Goal: Task Accomplishment & Management: Manage account settings

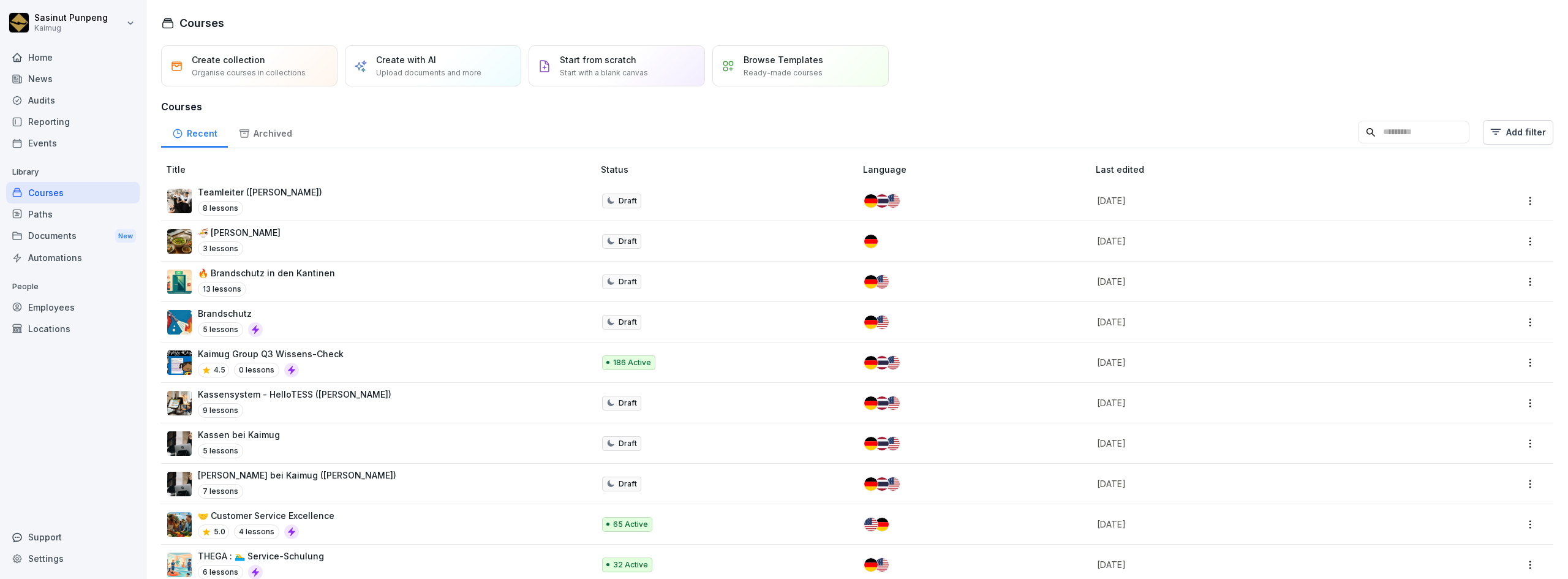
click at [54, 239] on div "Documents New" at bounding box center [72, 236] width 133 height 23
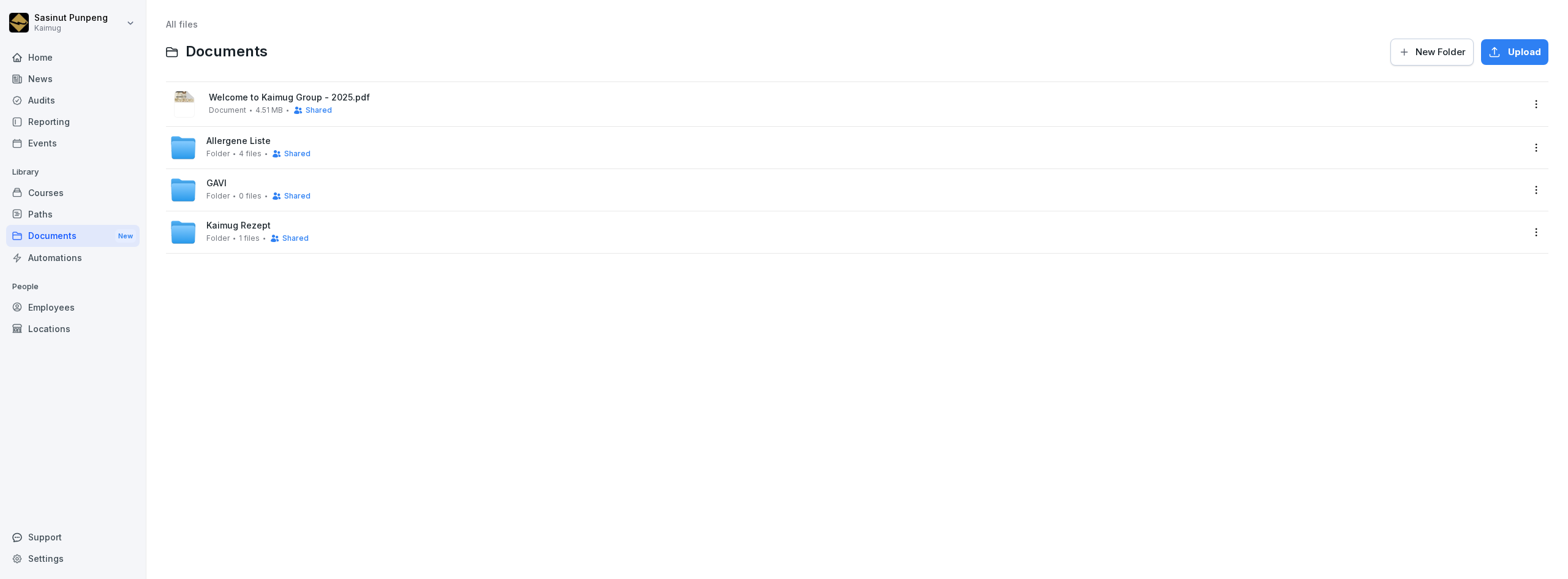
click at [236, 141] on span "Allergene Liste" at bounding box center [239, 141] width 64 height 11
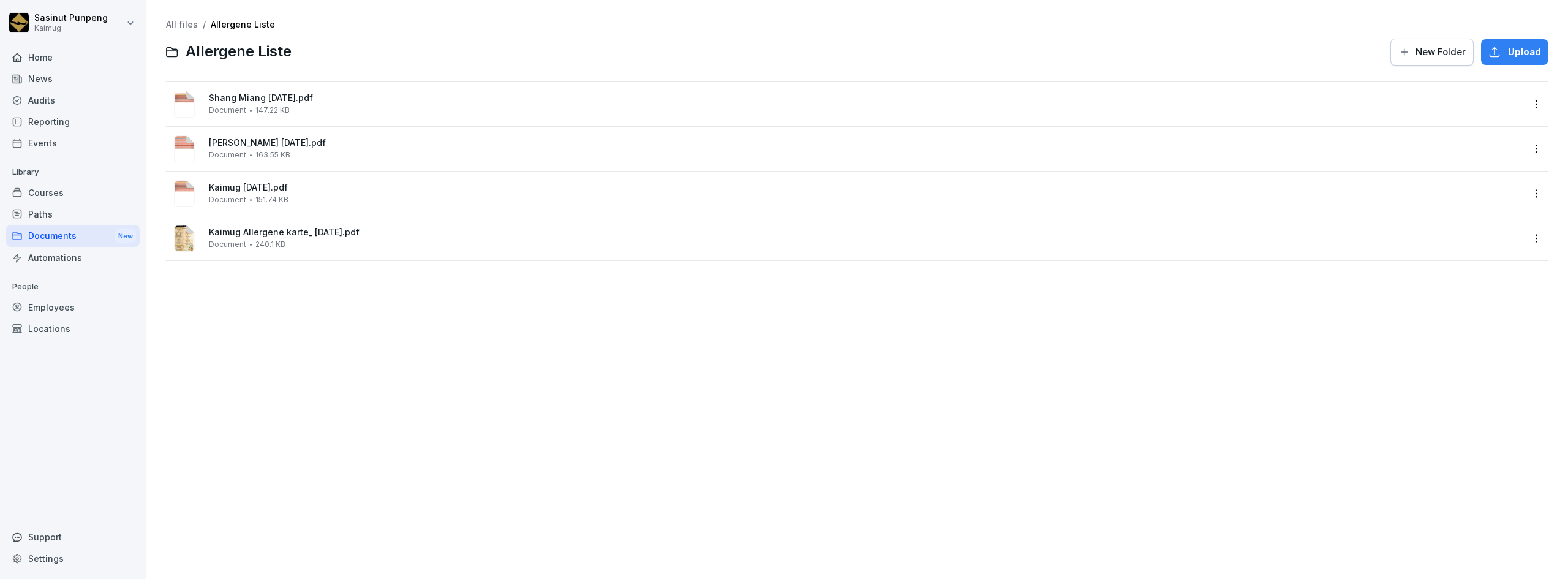
click at [577, 239] on div "Kaimug Allergene karte_ [DATE].pdf Document 240.1 KB" at bounding box center [866, 238] width 1313 height 21
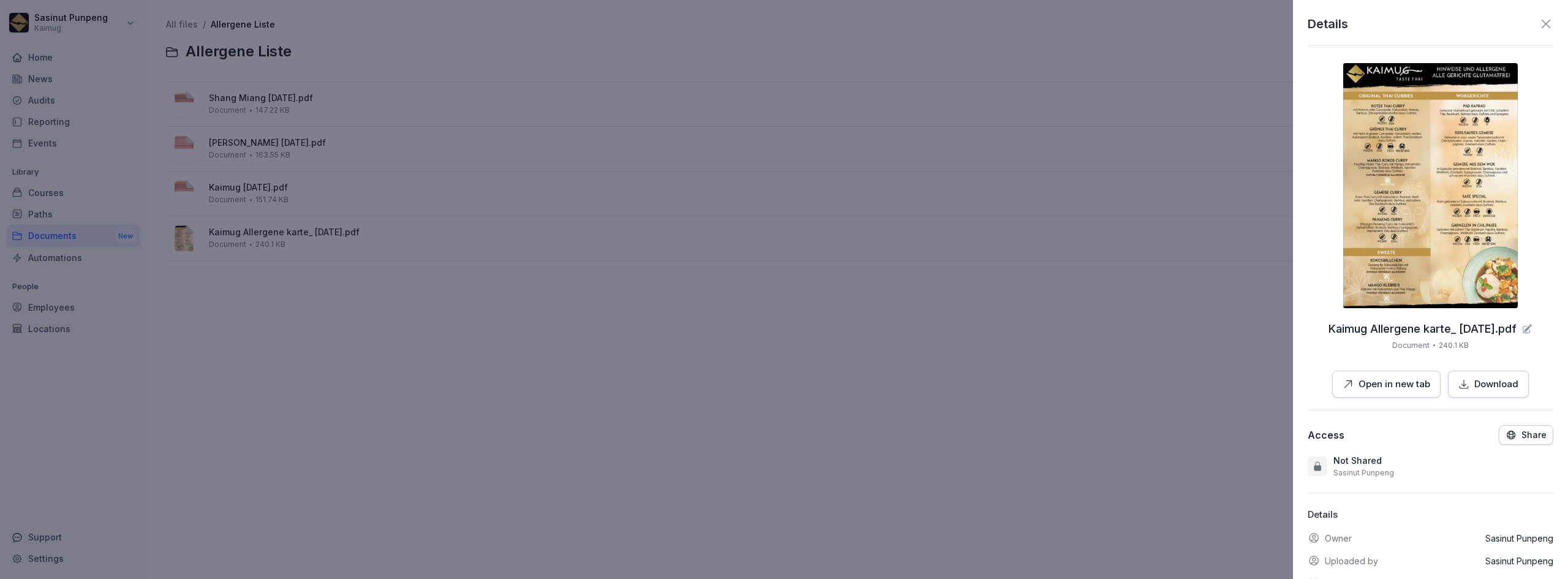
click at [1539, 27] on icon at bounding box center [1546, 24] width 15 height 15
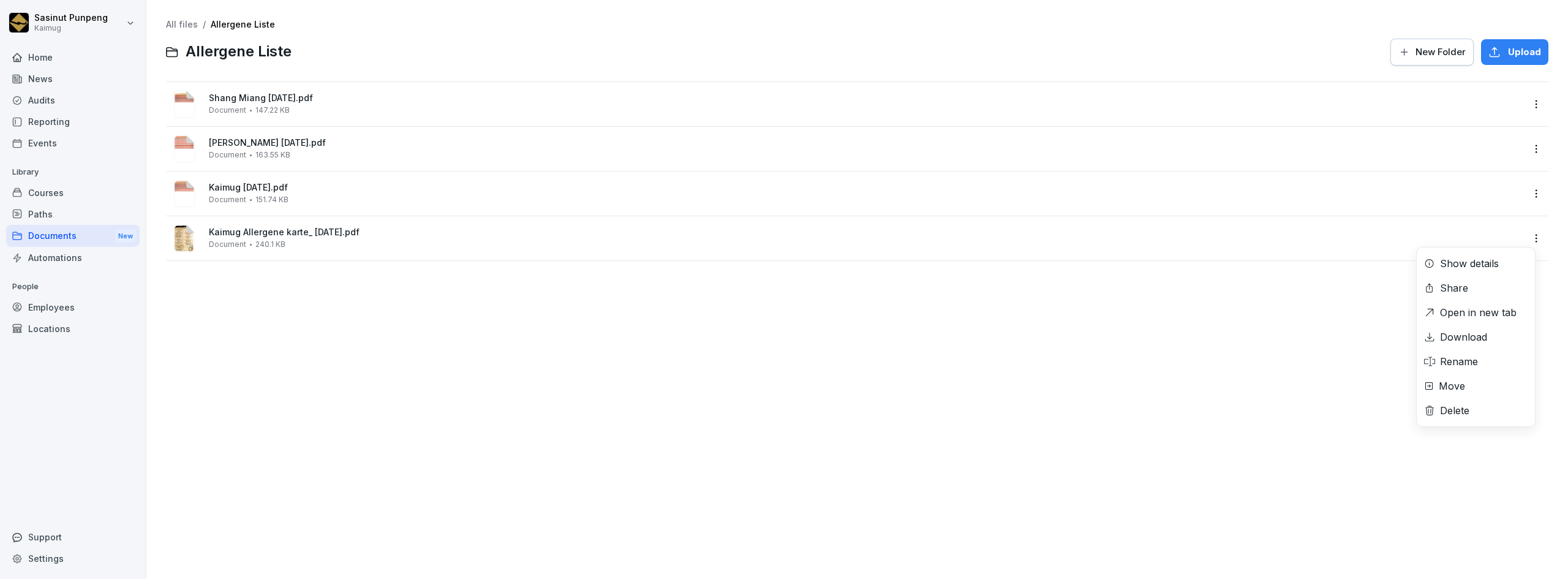
click at [1527, 237] on html "Sasinut Punpeng Kaimug Home News Audits Reporting Events Library Courses Paths …" at bounding box center [784, 290] width 1568 height 579
click at [1447, 416] on div "Delete" at bounding box center [1455, 410] width 29 height 15
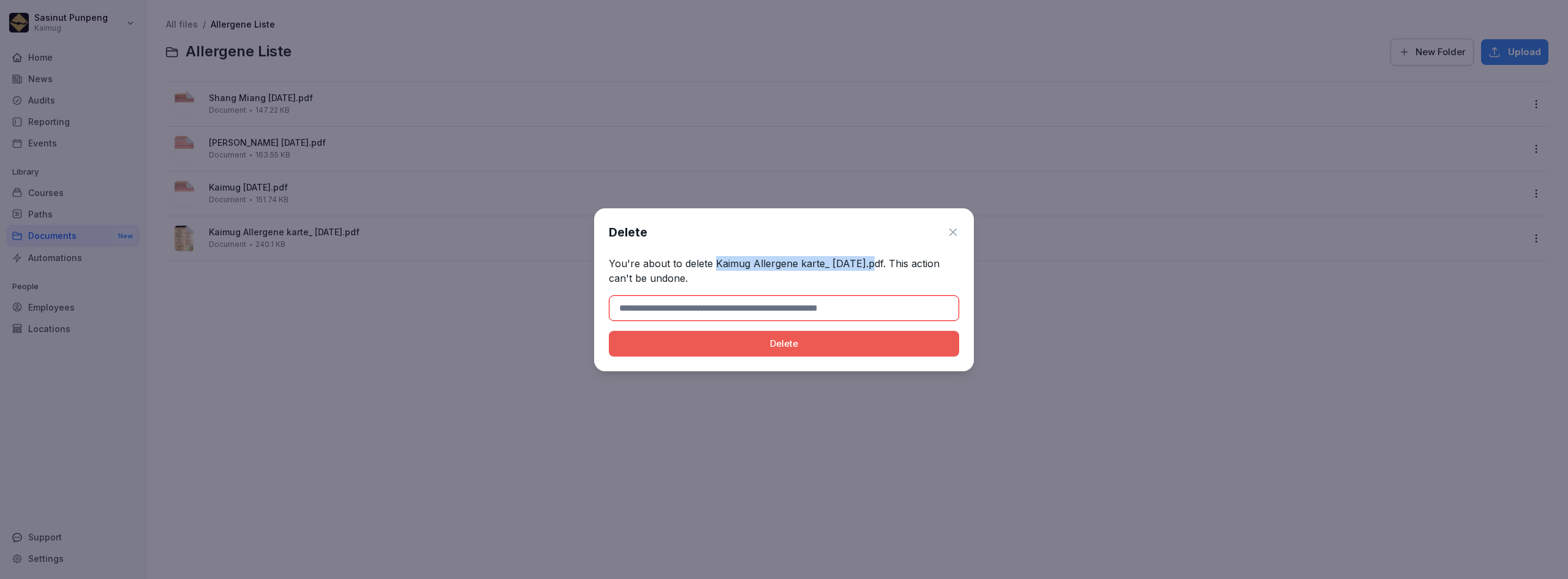
drag, startPoint x: 714, startPoint y: 262, endPoint x: 871, endPoint y: 261, distance: 157.0
click at [871, 261] on p "You're about to delete Kaimug Allergene karte_ [DATE].pdf. This action can't be…" at bounding box center [783, 271] width 350 height 29
copy p "Kaimug Allergene karte_ [DATE]"
click at [783, 310] on input at bounding box center [783, 308] width 350 height 25
paste input "**********"
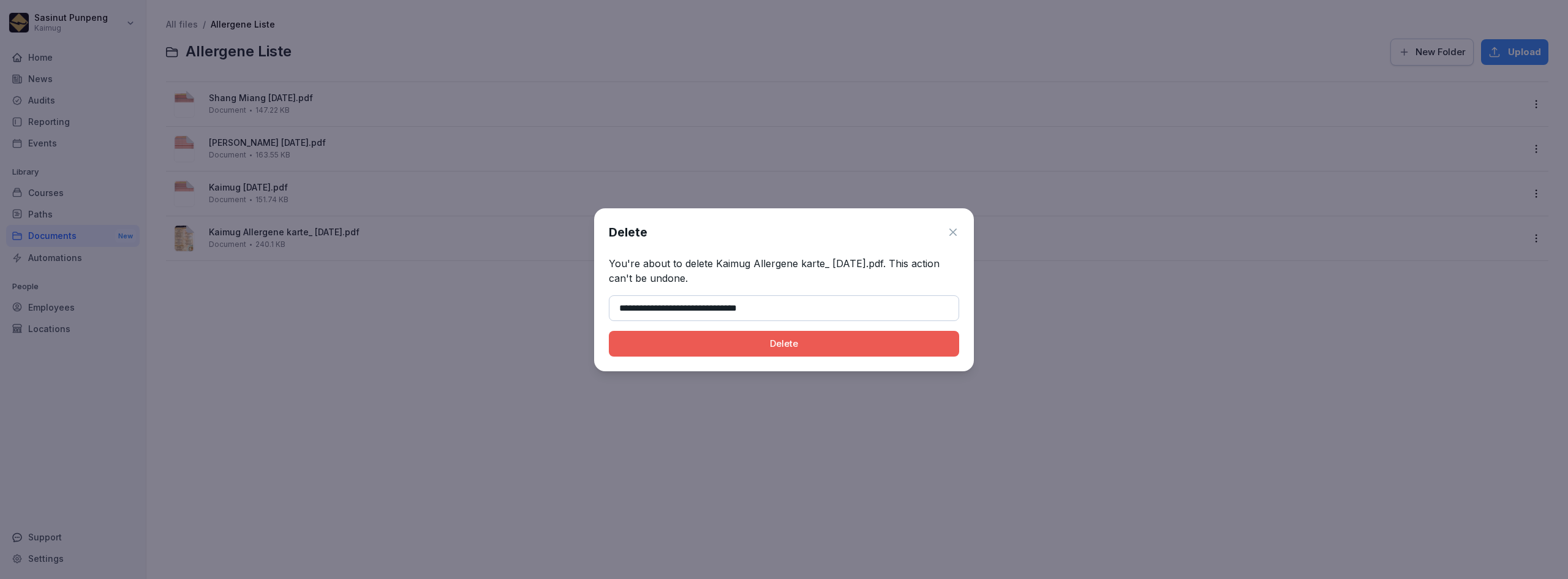
click at [785, 343] on div "Delete" at bounding box center [784, 344] width 331 height 13
type input "**********"
click at [608, 331] on button "Delete" at bounding box center [783, 344] width 350 height 25
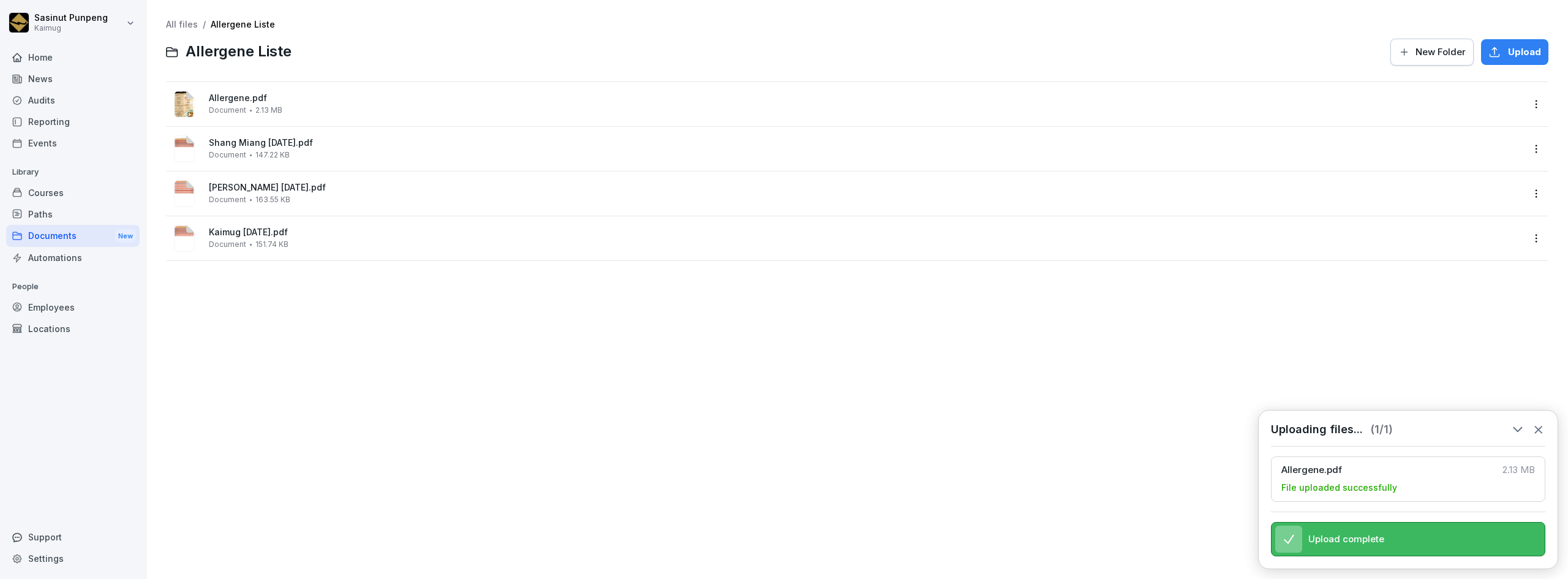
click at [1540, 426] on icon at bounding box center [1538, 430] width 7 height 7
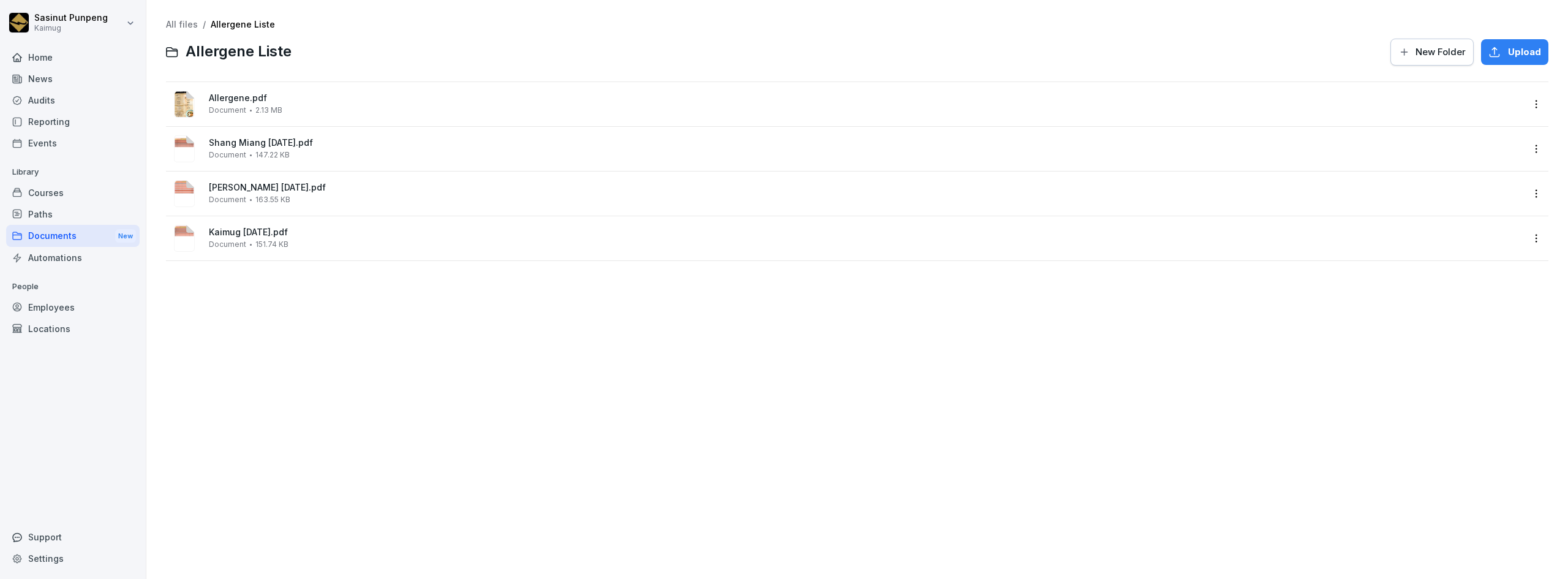
click at [1526, 100] on html "Sasinut Punpeng Kaimug Home News Audits Reporting Events Library Courses Paths …" at bounding box center [784, 290] width 1568 height 579
click at [1467, 231] on div "Rename" at bounding box center [1459, 227] width 38 height 15
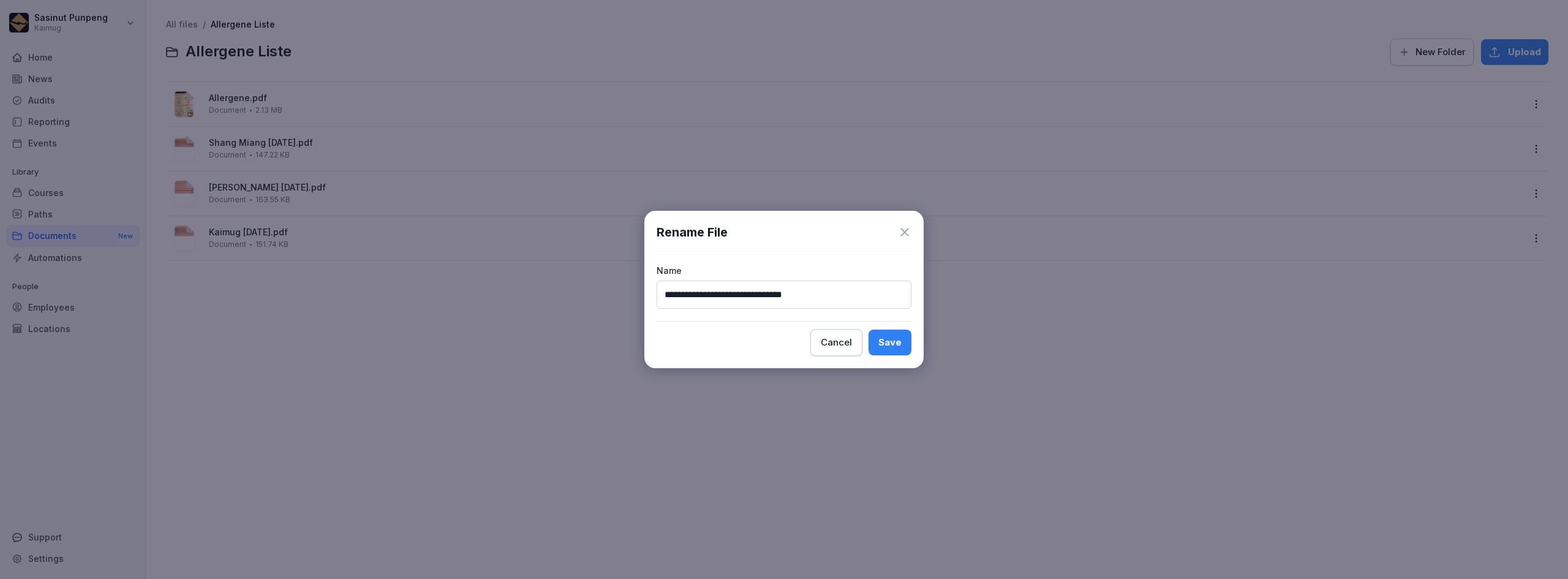
type input "**********"
click at [878, 347] on button "Save" at bounding box center [890, 342] width 43 height 25
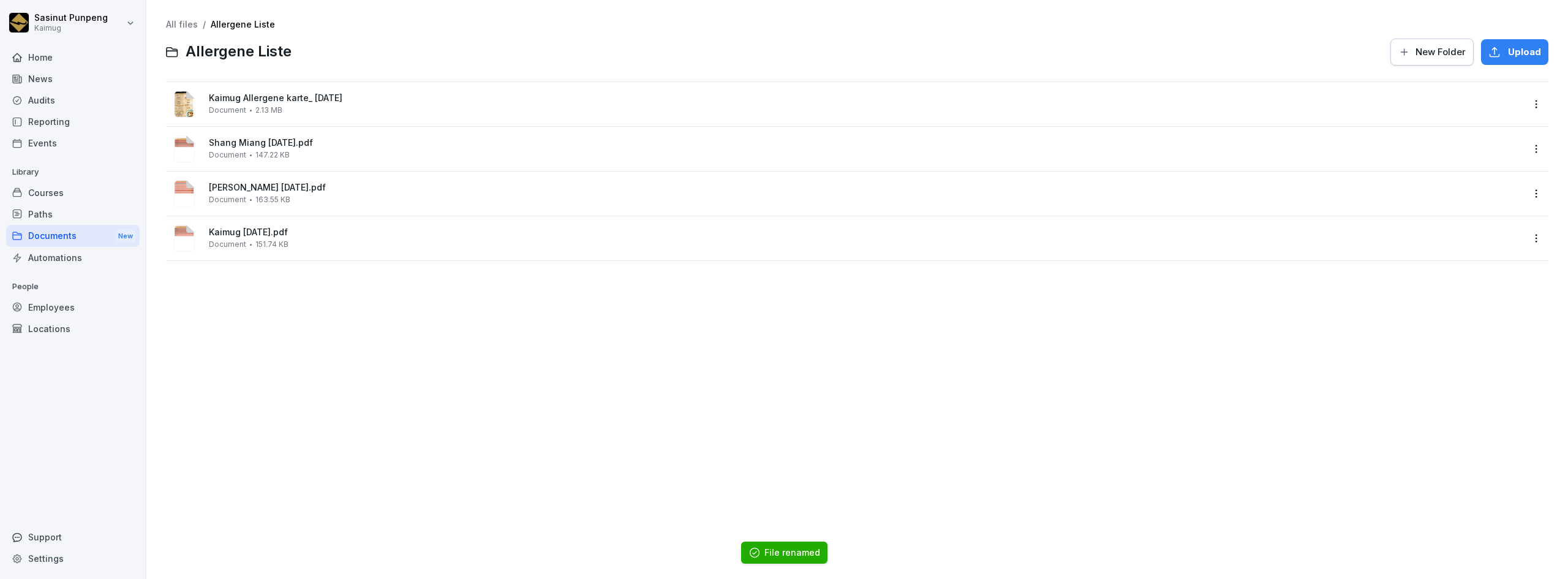
click at [303, 99] on span "Kaimug Allergene karte_ [DATE]" at bounding box center [866, 99] width 1313 height 11
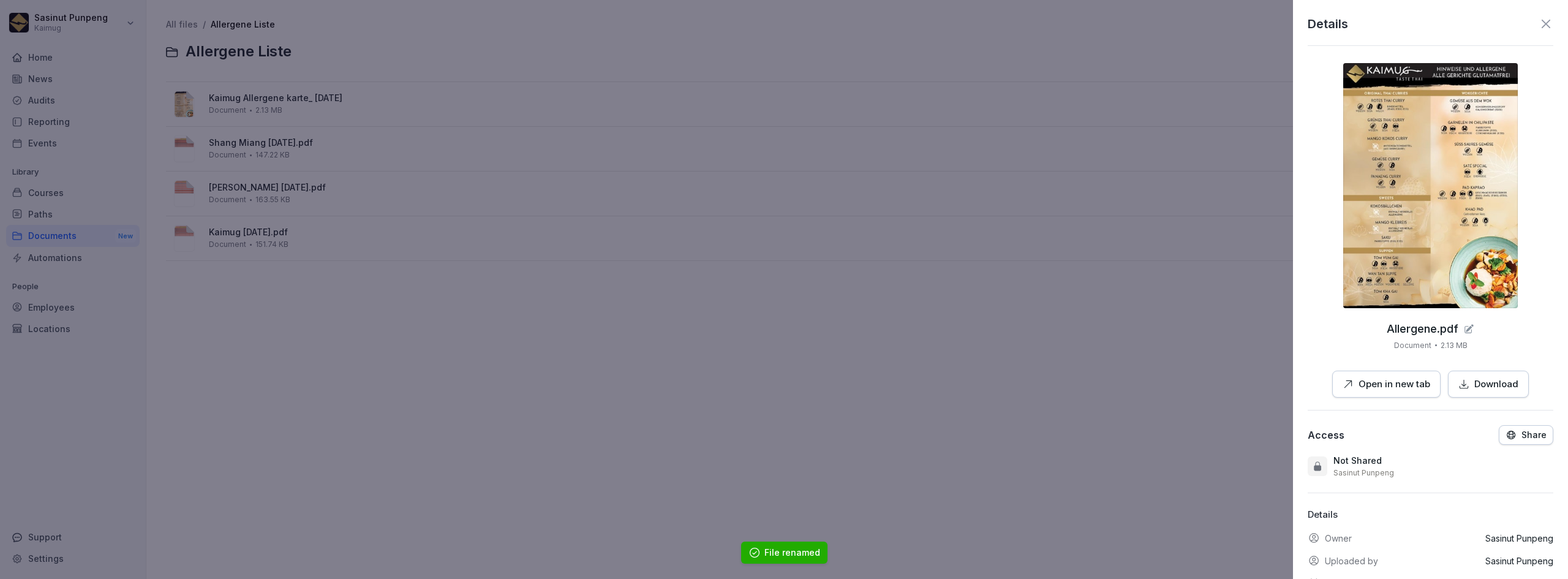
drag, startPoint x: 978, startPoint y: 562, endPoint x: 978, endPoint y: 577, distance: 15.0
click at [978, 564] on div at bounding box center [784, 290] width 1568 height 579
